Goal: Task Accomplishment & Management: Manage account settings

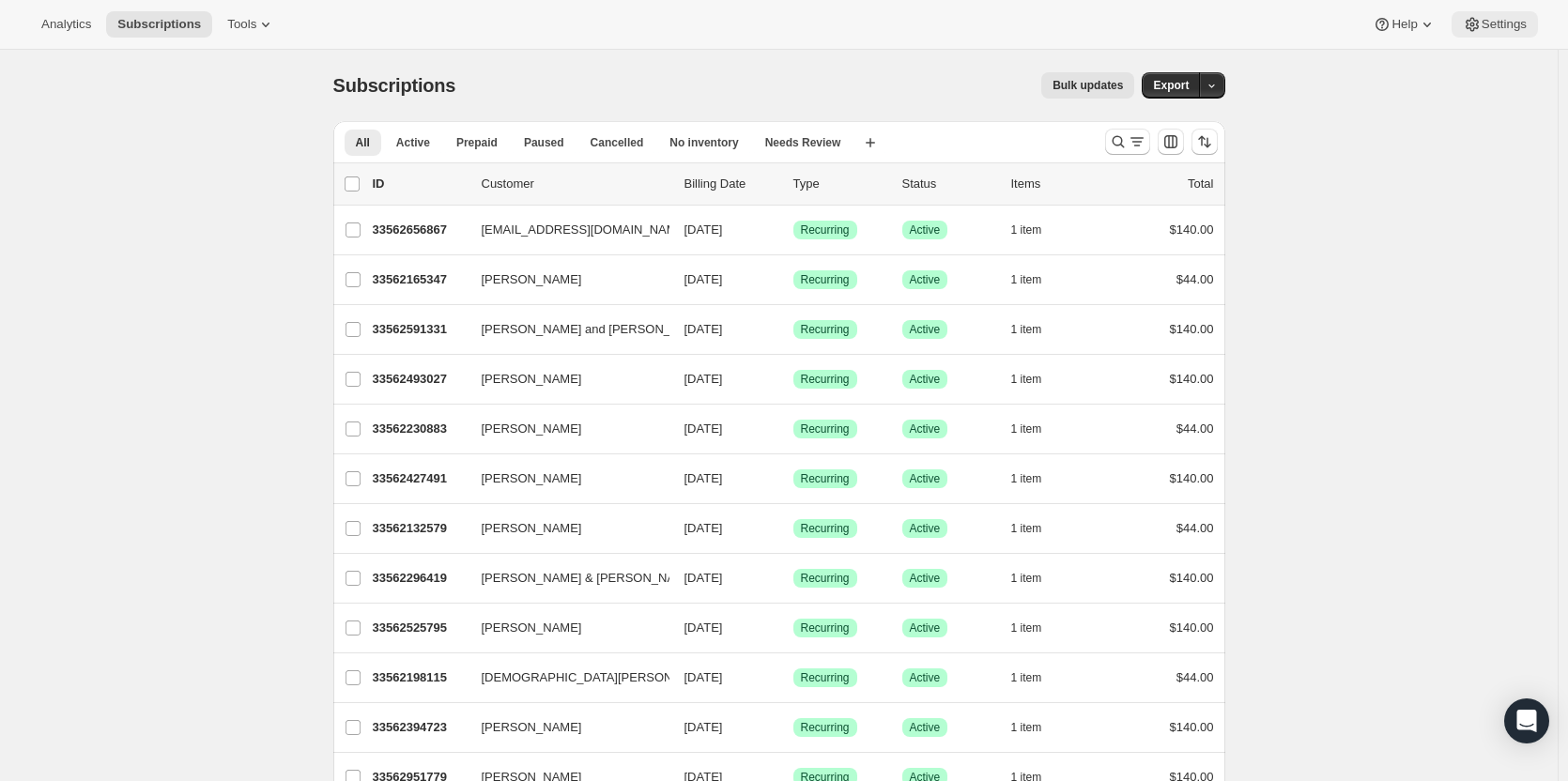
click at [1516, 37] on button "Settings" at bounding box center [1494, 24] width 86 height 27
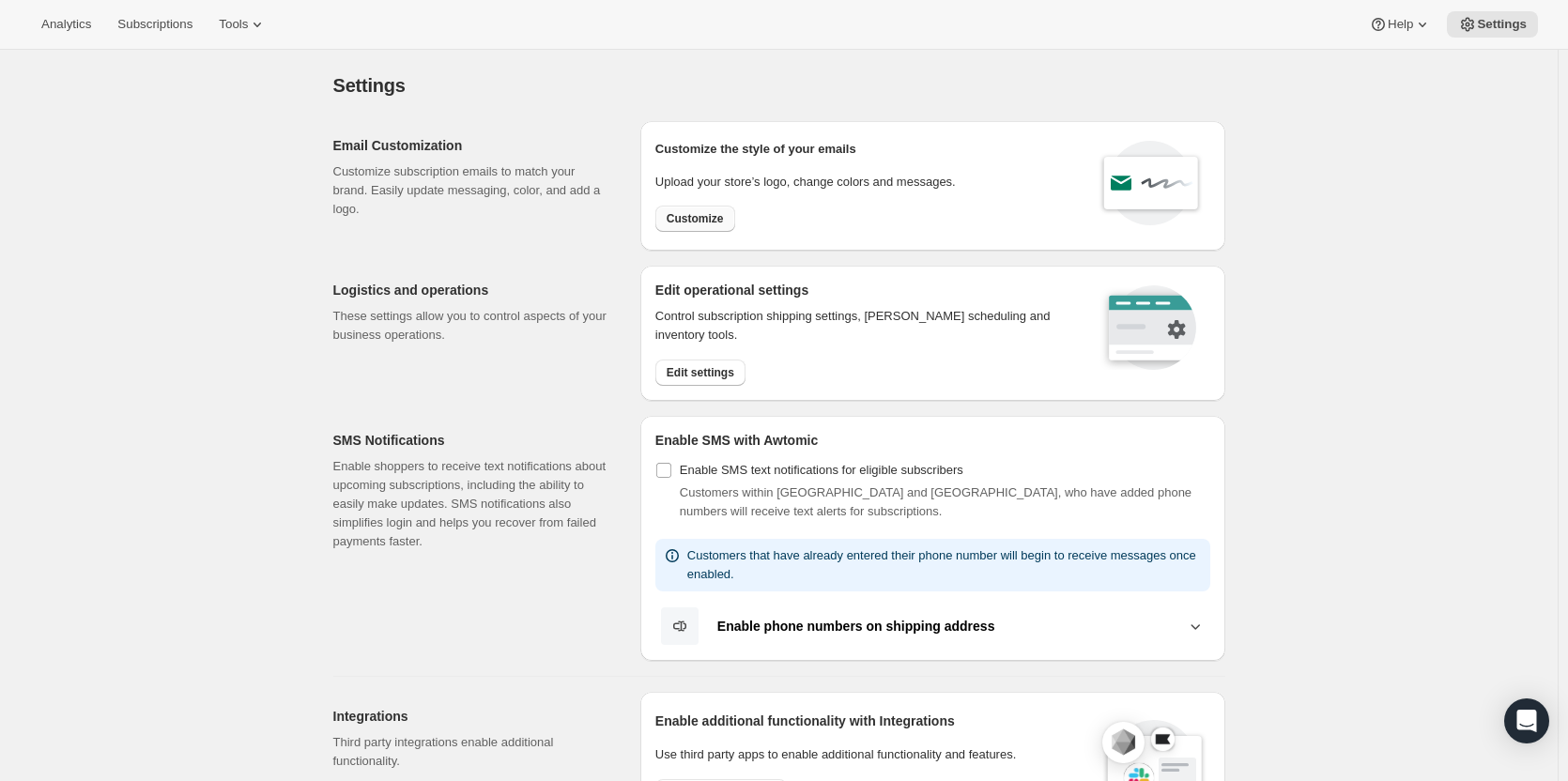
click at [717, 217] on span "Customize" at bounding box center [695, 218] width 57 height 15
select select "subscriptionMessage"
select select "5"
select select "15"
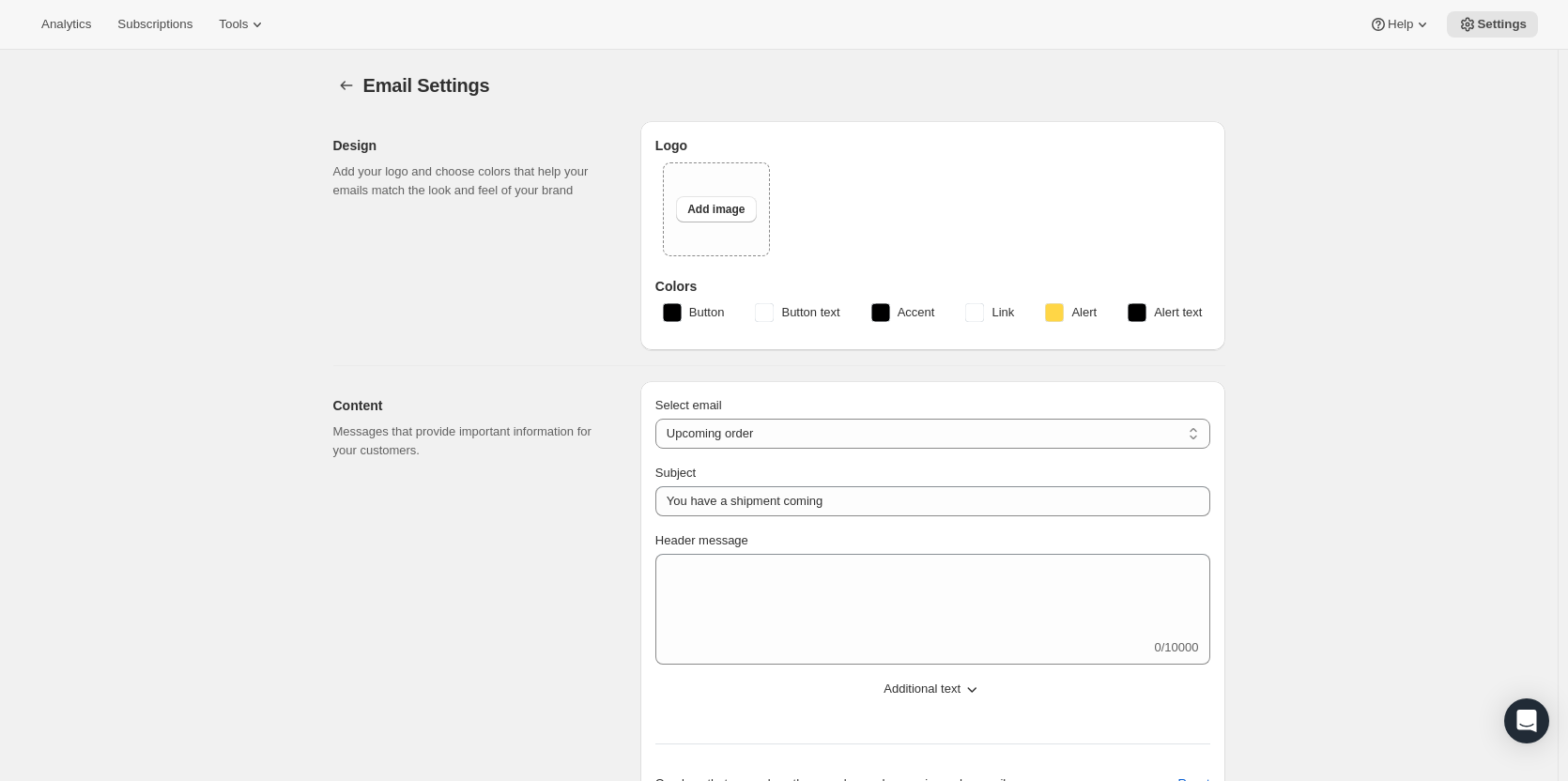
type input "Your next Clif Family Winery shipment is coming soon!"
type textarea "Your next shipment is processing soon!"
select select "7"
select select "10"
type input "Clif Family Winery"
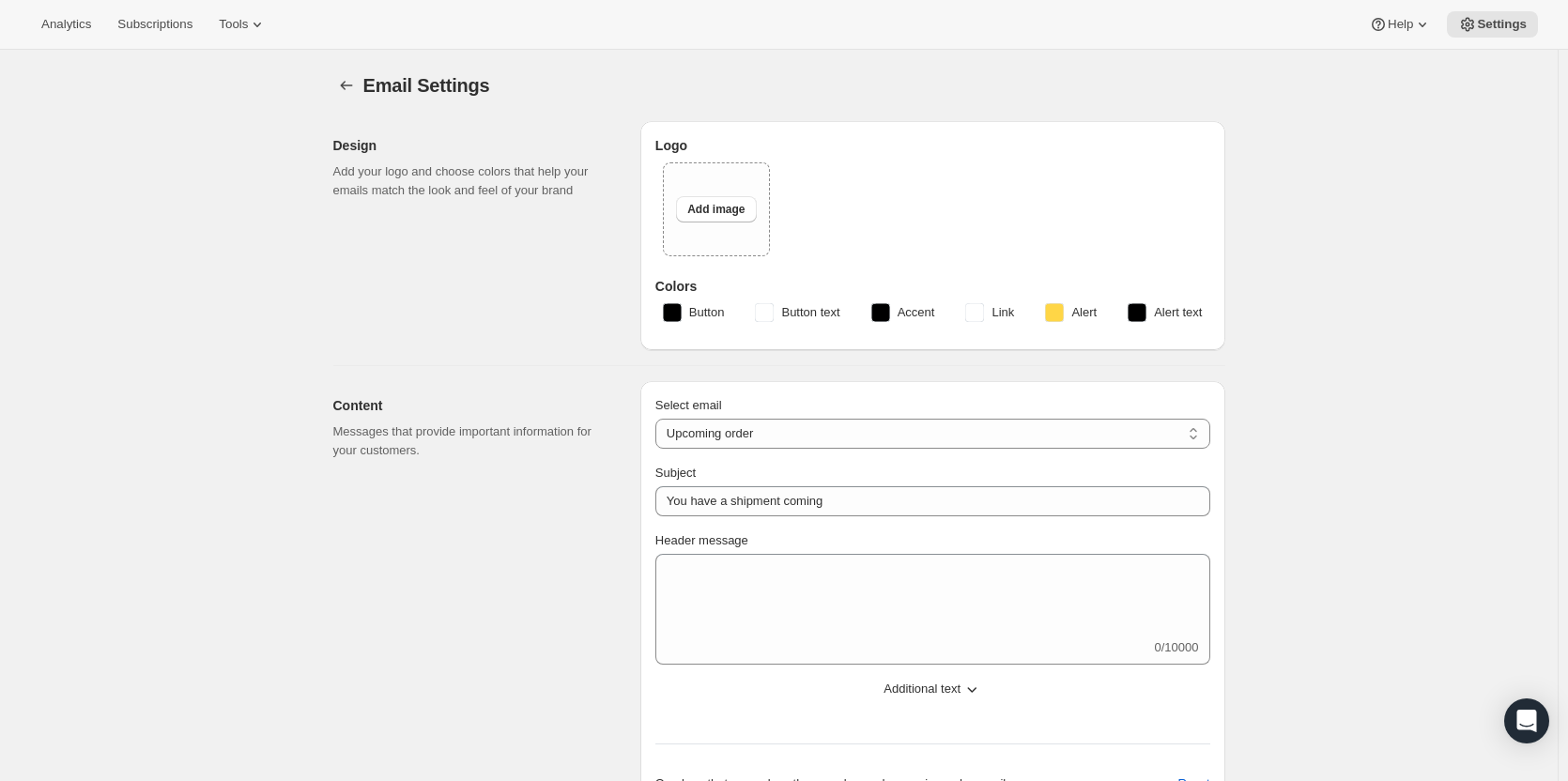
checkbox input "false"
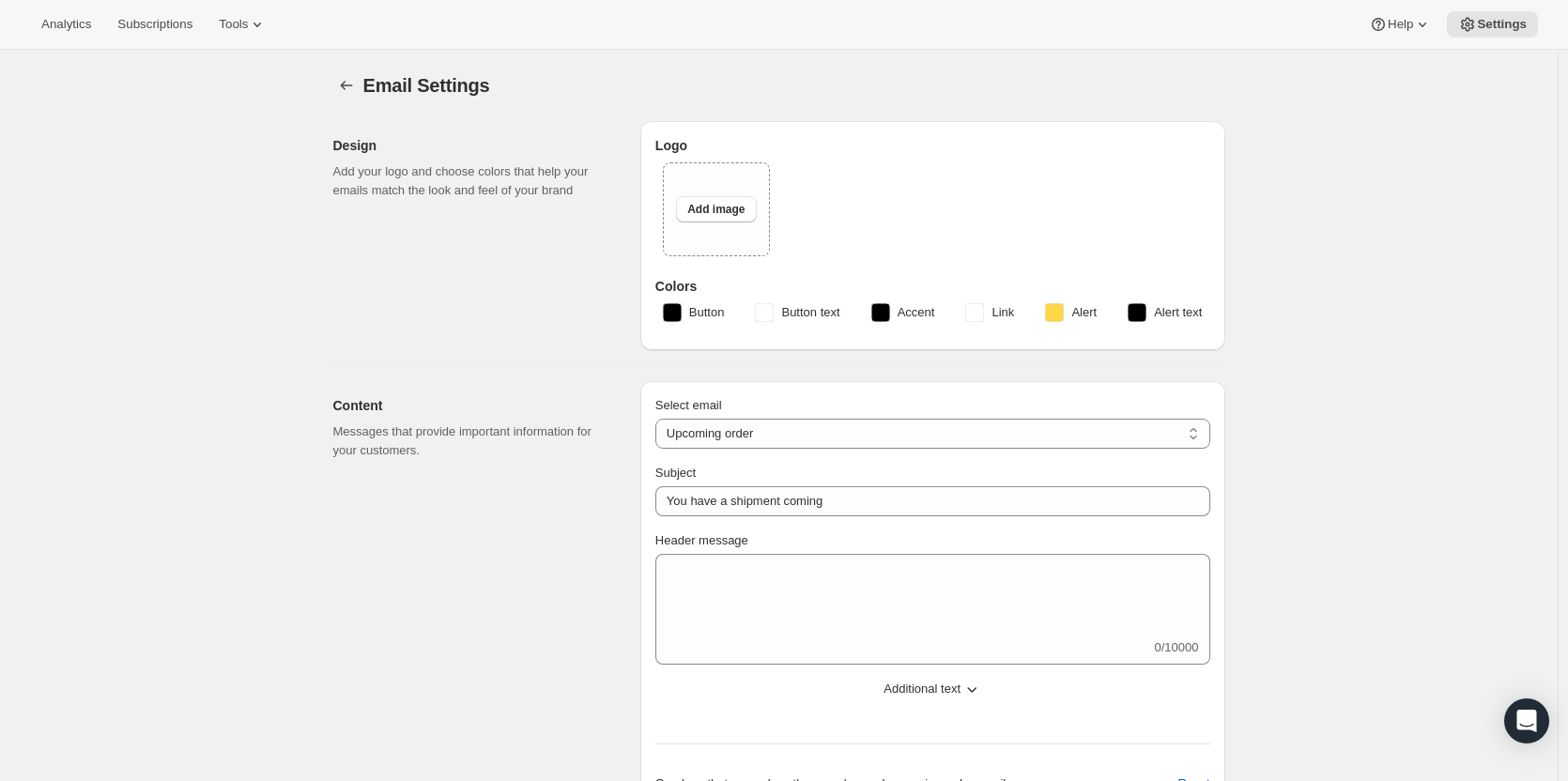
checkbox input "false"
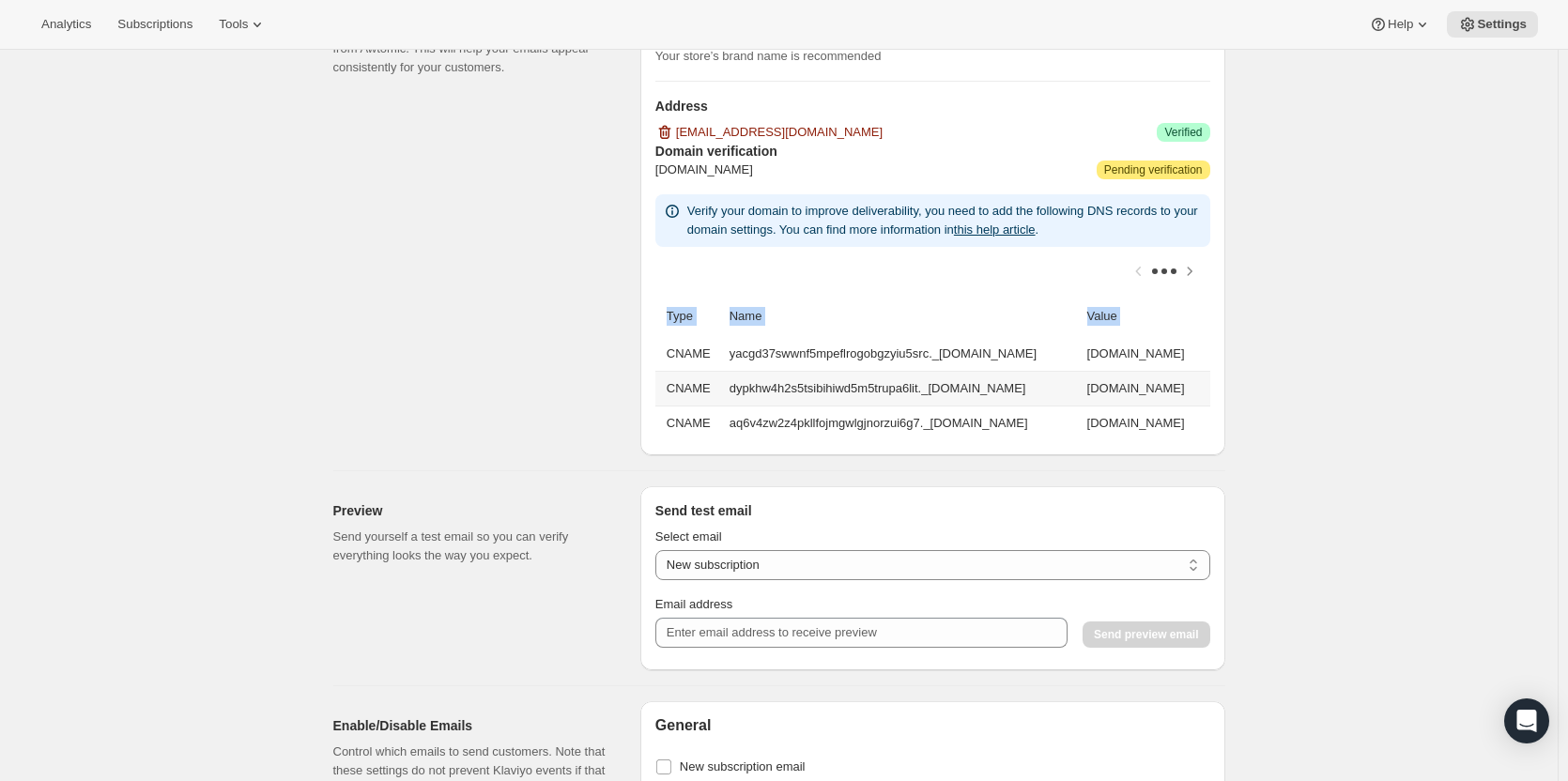
scroll to position [0, 262]
drag, startPoint x: 670, startPoint y: 350, endPoint x: 1384, endPoint y: 472, distance: 724.3
click at [1384, 472] on div "Email Settings. This page is ready Email Settings Design Add your logo and choo…" at bounding box center [778, 211] width 1557 height 2806
copy thead "Type Name Value"
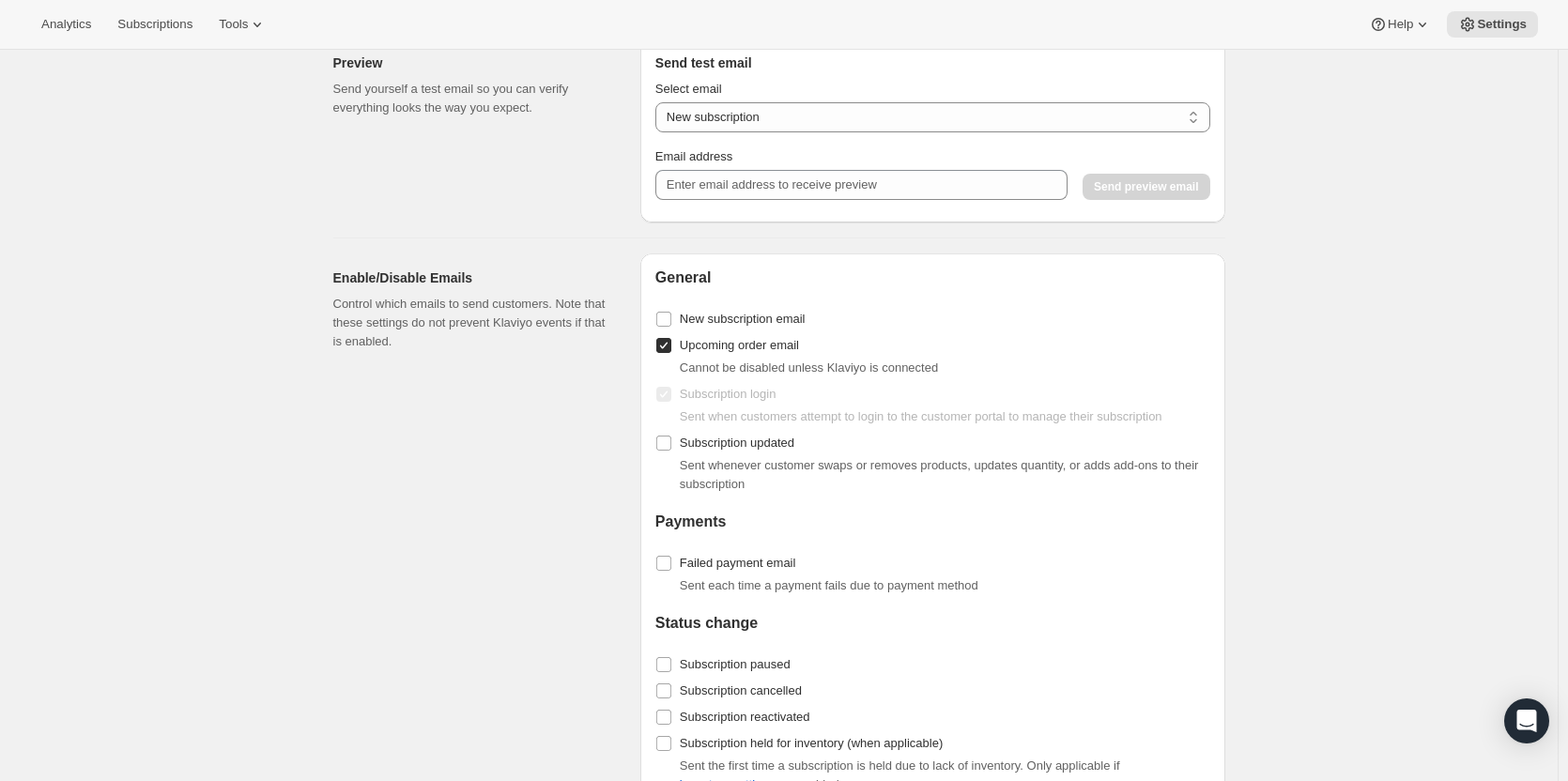
scroll to position [1502, 0]
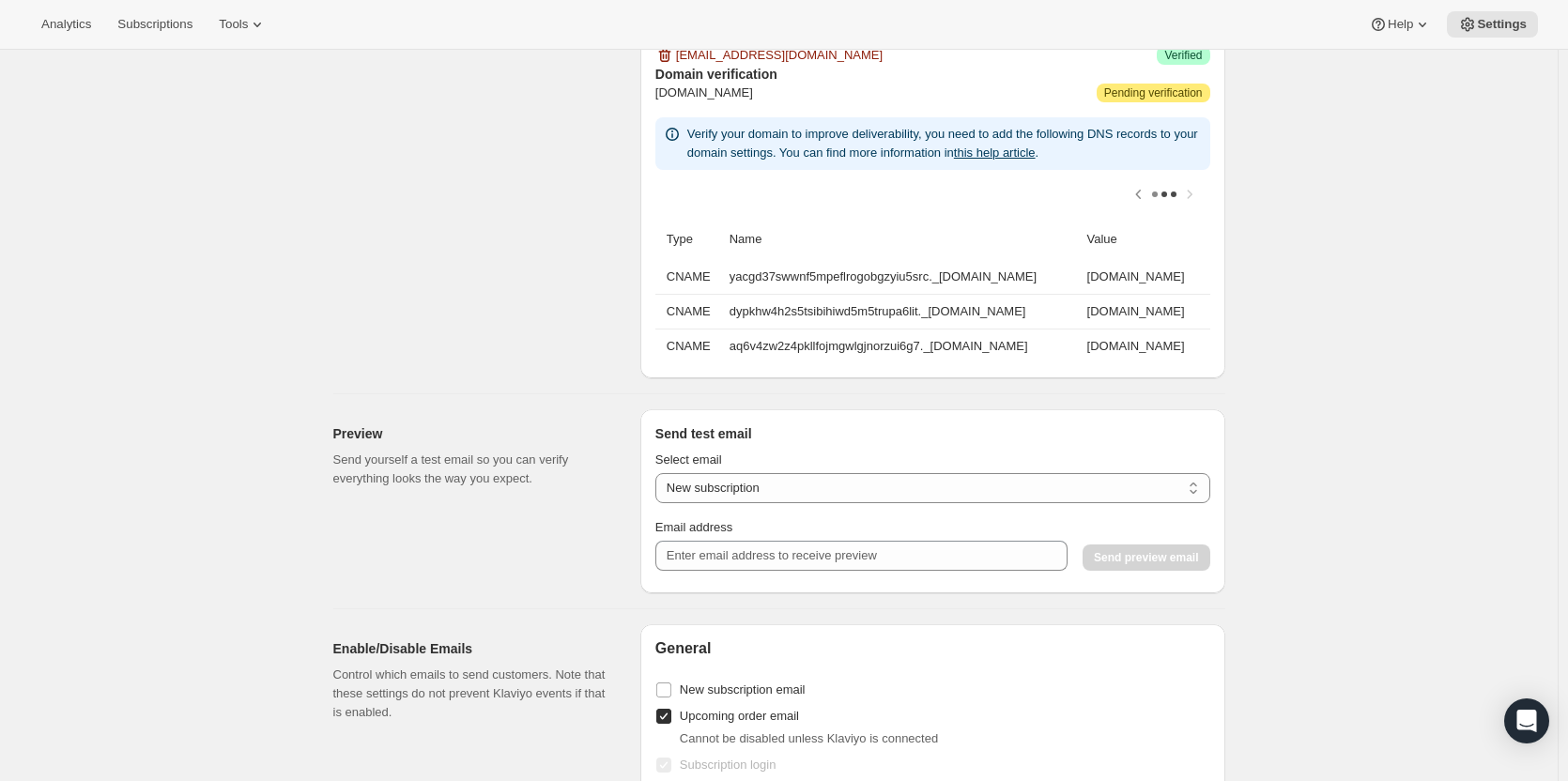
scroll to position [1314, 0]
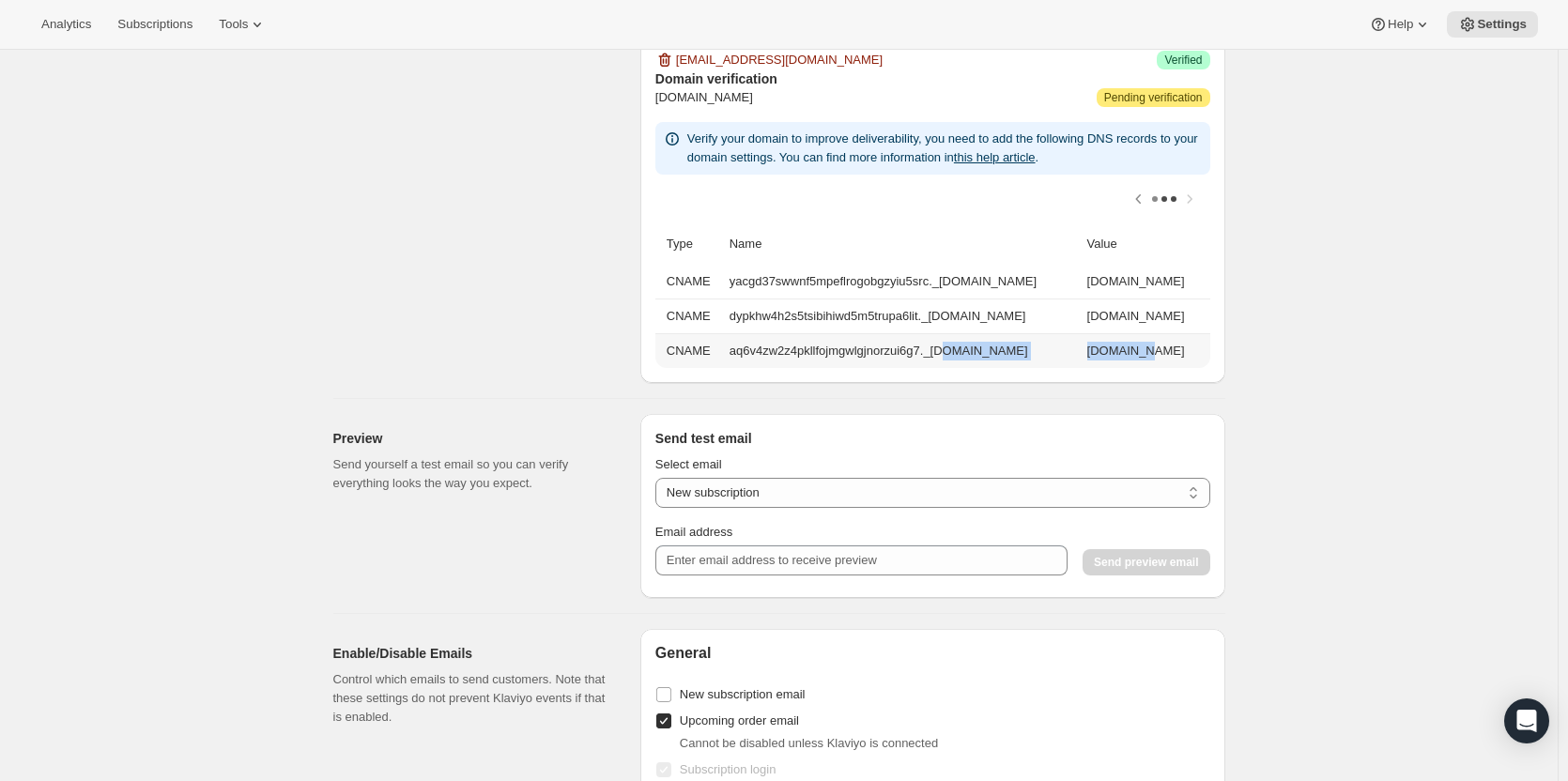
drag, startPoint x: 919, startPoint y: 355, endPoint x: 699, endPoint y: 364, distance: 220.2
click at [699, 364] on tr "CNAME aq6v4zw2z4pkllfojmgwlgjnorzui6g7._[DOMAIN_NAME] [DOMAIN_NAME]" at bounding box center [932, 350] width 555 height 35
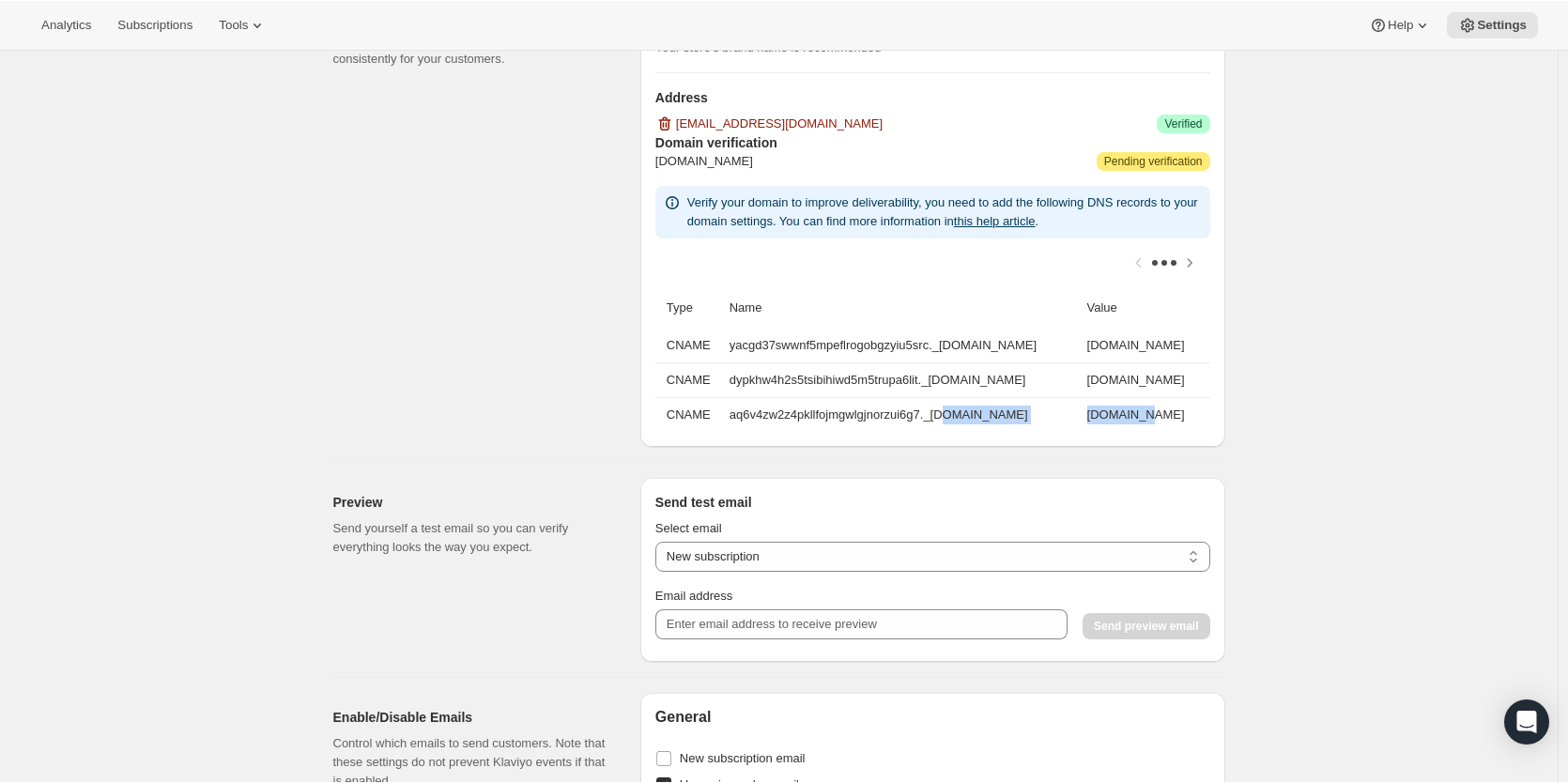
scroll to position [1032, 0]
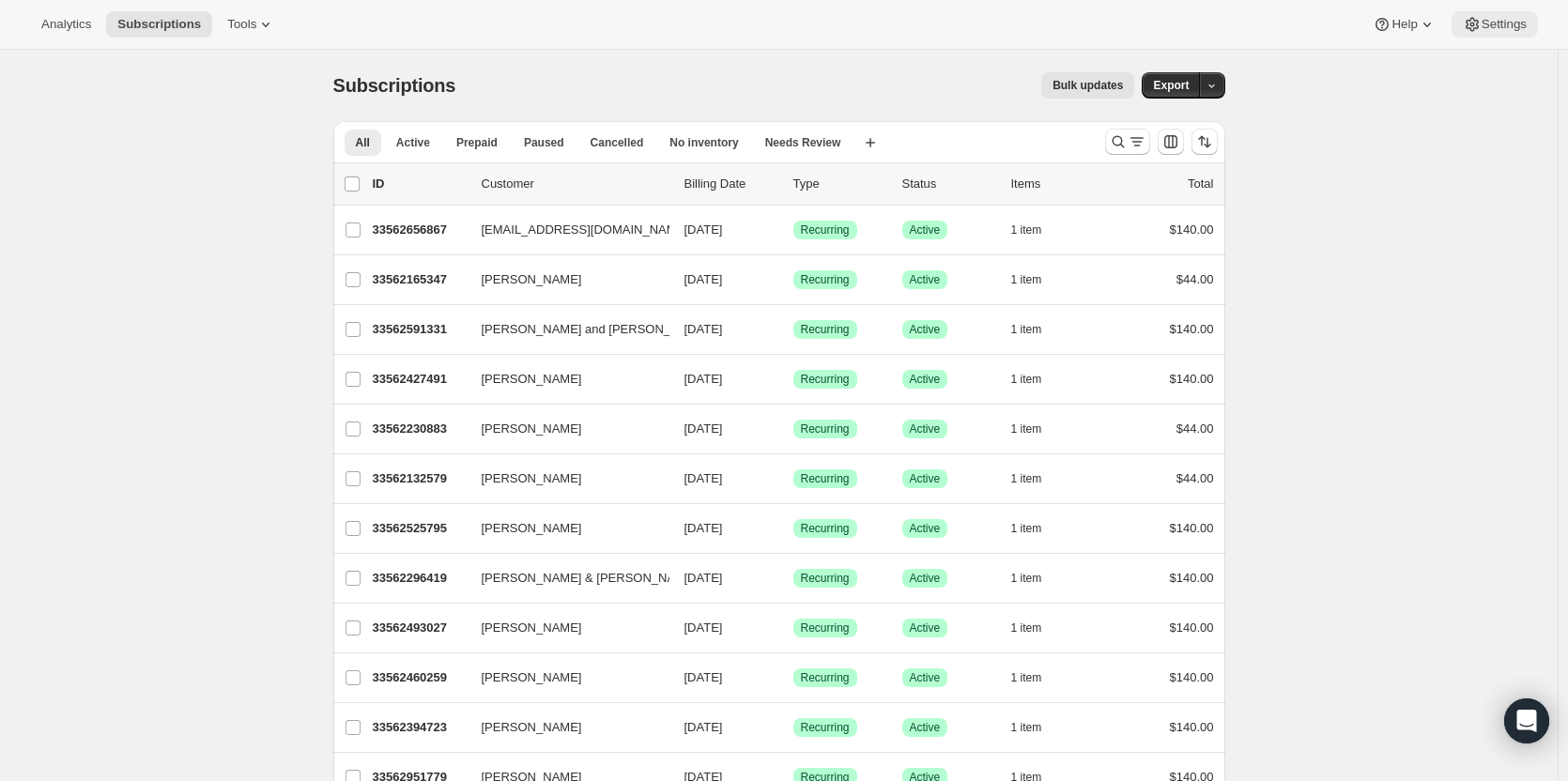
click at [1486, 12] on button "Settings" at bounding box center [1494, 24] width 86 height 27
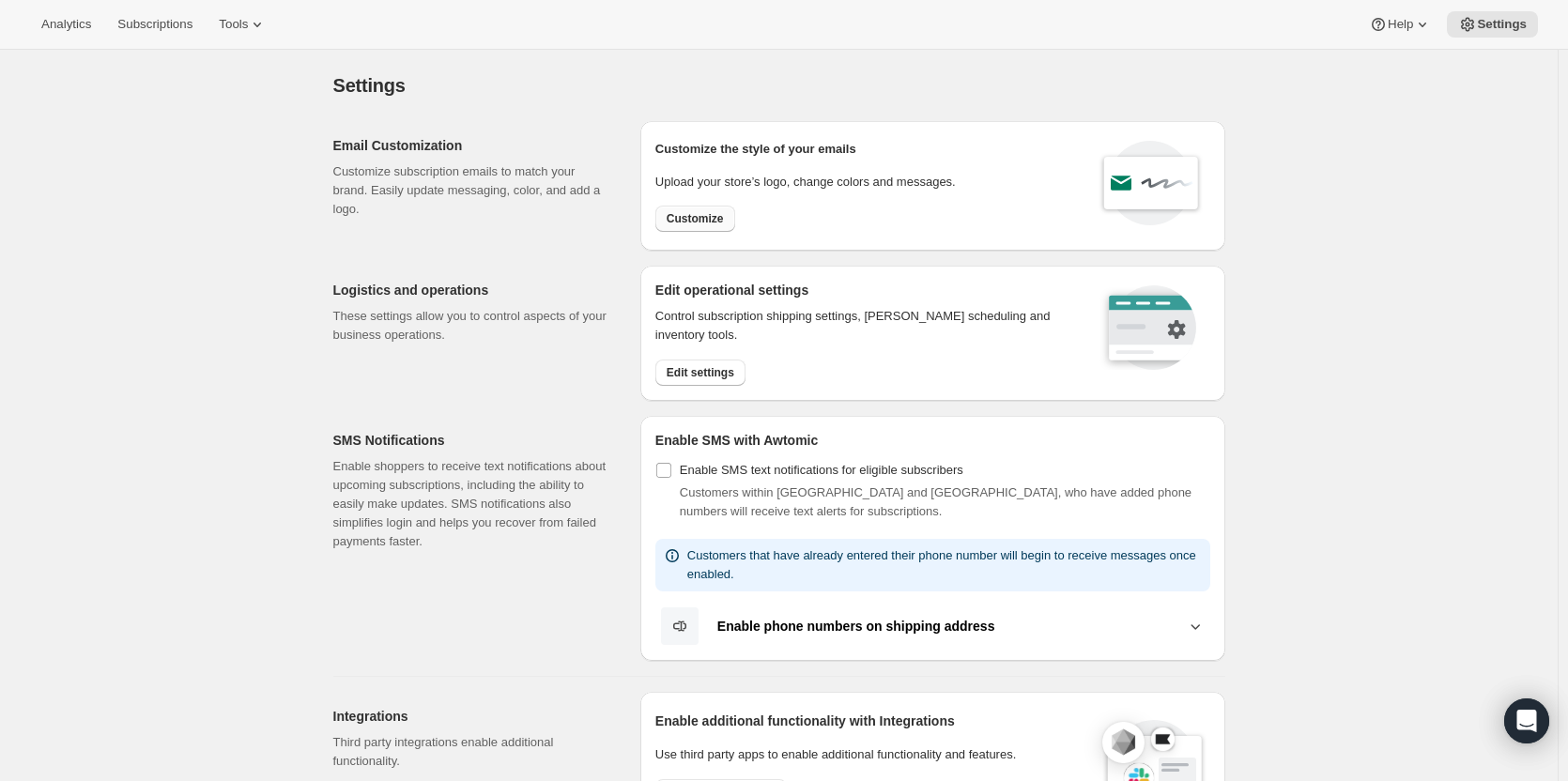
click at [700, 215] on span "Customize" at bounding box center [695, 218] width 57 height 15
select select "subscriptionMessage"
select select "5"
select select "15"
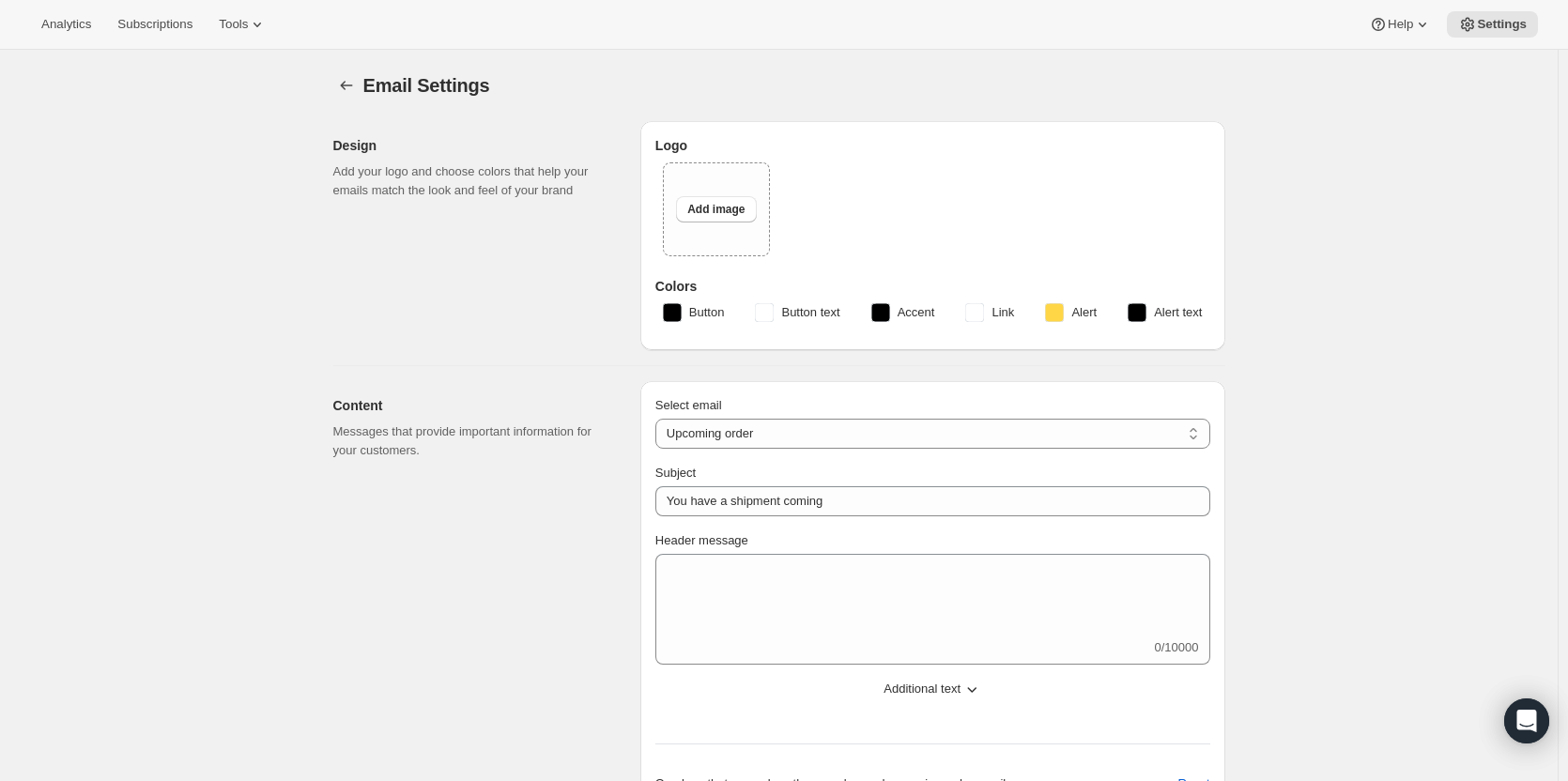
type input "Your next Clif Family Winery shipment is coming soon!"
type textarea "Your next shipment is processing soon!"
select select "7"
select select "10"
type input "Clif Family Winery"
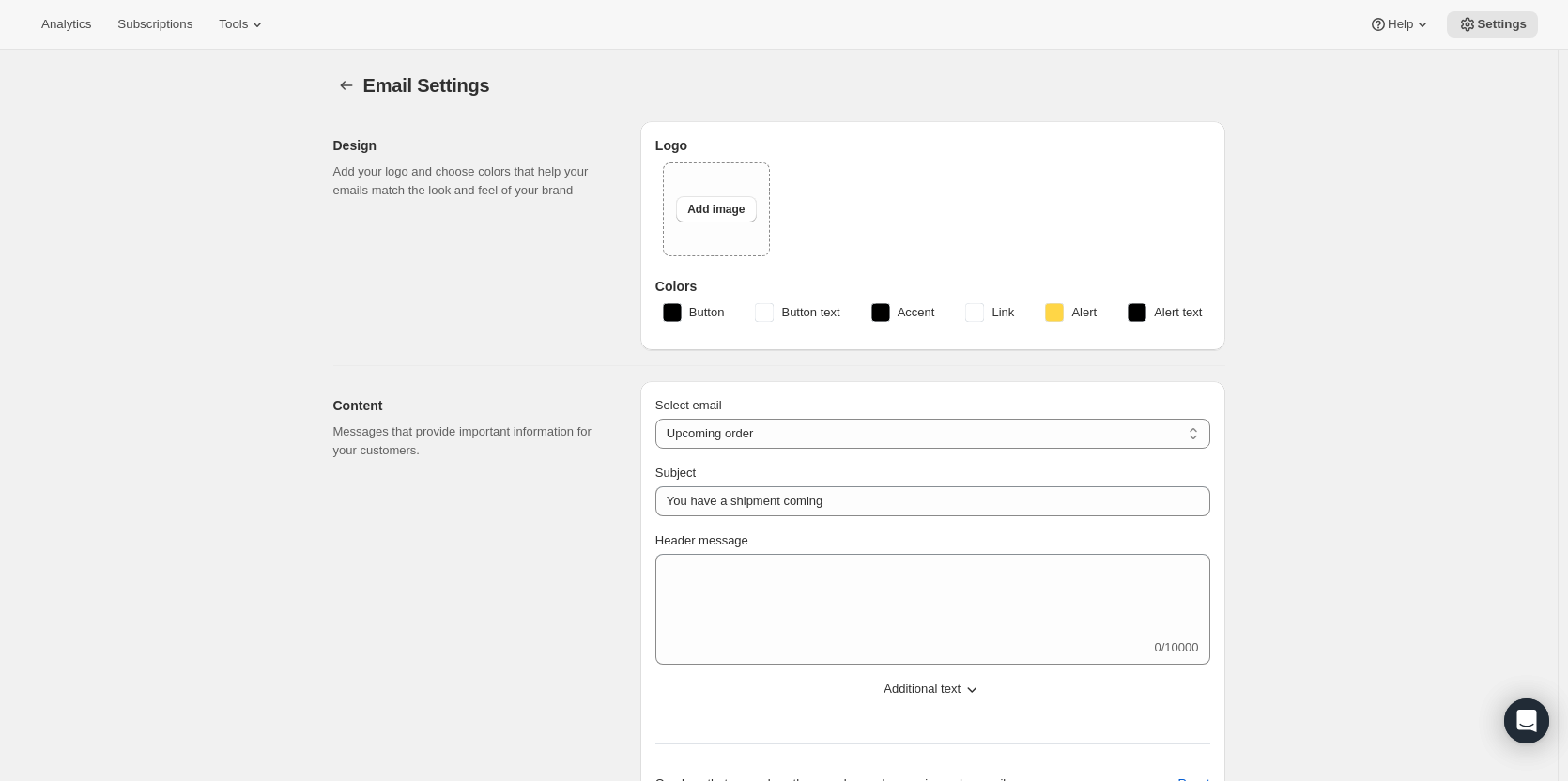
checkbox input "false"
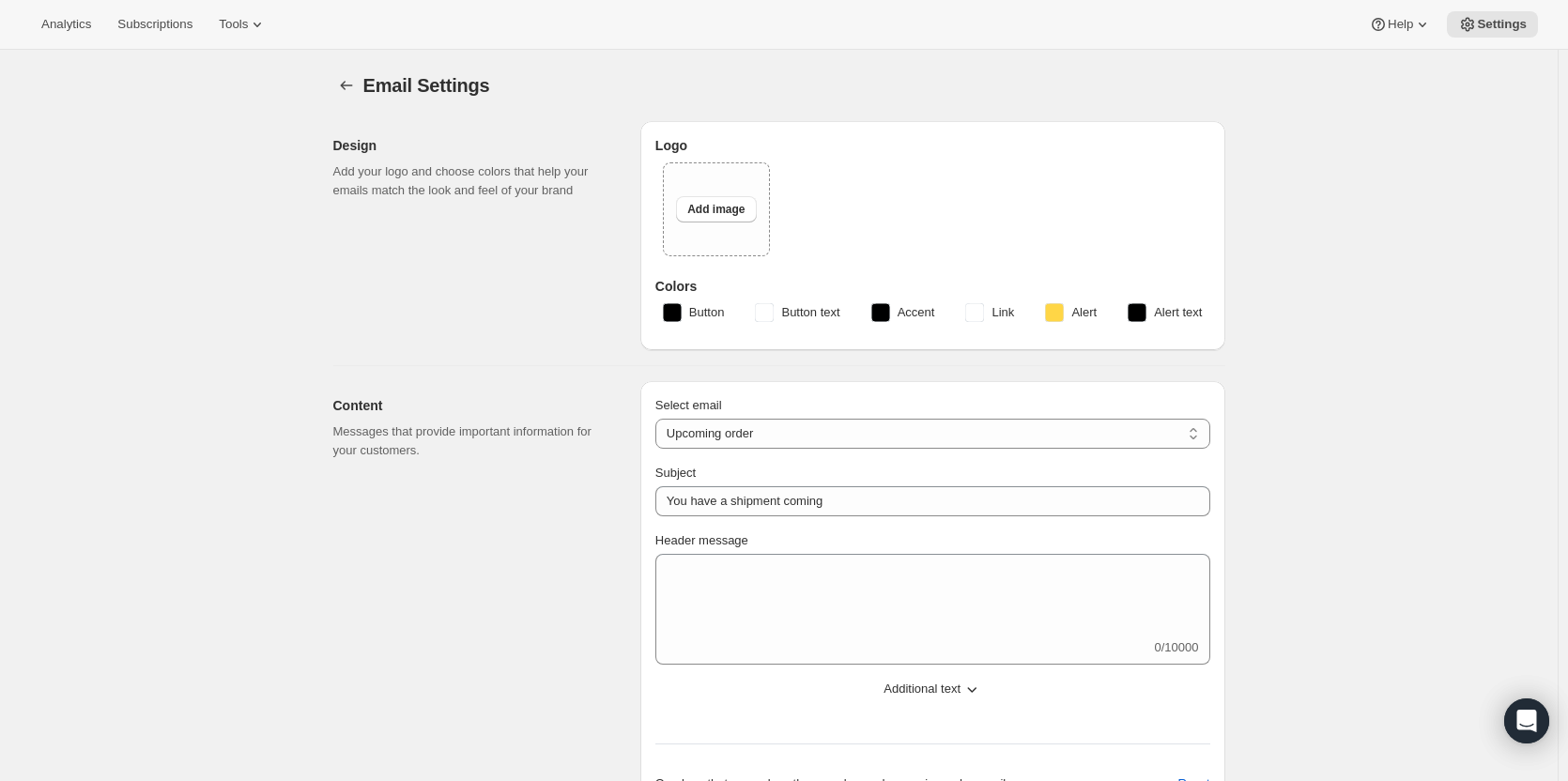
checkbox input "false"
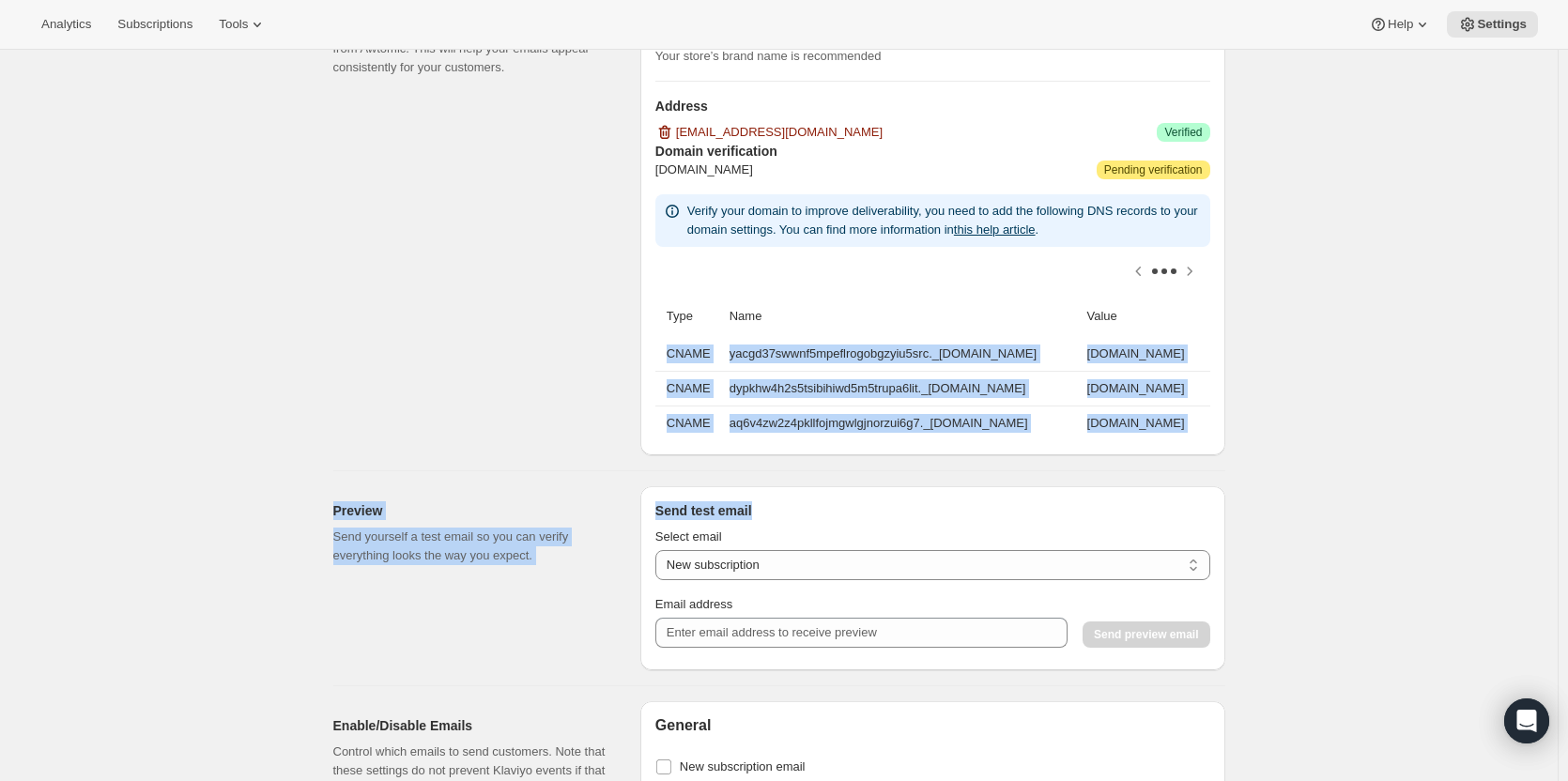
scroll to position [0, 262]
drag, startPoint x: 671, startPoint y: 351, endPoint x: 1210, endPoint y: 425, distance: 544.1
click at [1210, 425] on tbody "CNAME yacgd37swwnf5mpeflrogobgzyiu5src._domainkey.cliffamily.com yacgd37swwnf5m…" at bounding box center [932, 389] width 555 height 103
copy tbody "CNAME yacgd37swwnf5mpeflrogobgzyiu5src._domainkey.cliffamily.com yacgd37swwnf5m…"
